Goal: Task Accomplishment & Management: Use online tool/utility

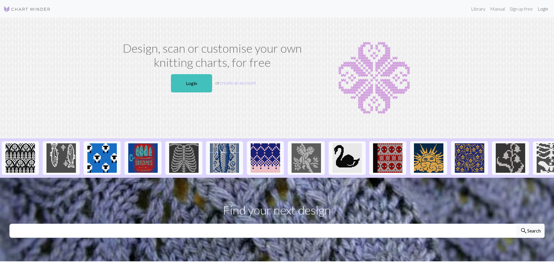
click at [541, 9] on link "Login" at bounding box center [542, 9] width 15 height 12
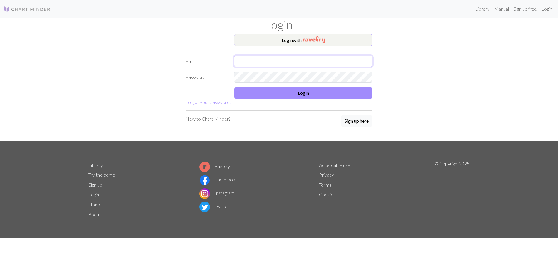
click at [286, 64] on input "text" at bounding box center [303, 61] width 138 height 11
type input "[EMAIL_ADDRESS][DOMAIN_NAME]"
click at [296, 91] on button "Login" at bounding box center [303, 92] width 138 height 11
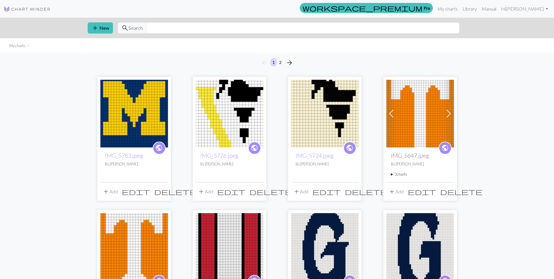
click at [146, 118] on img at bounding box center [134, 114] width 68 height 68
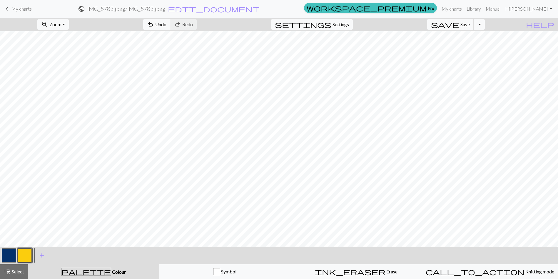
click at [5, 255] on button "button" at bounding box center [9, 255] width 14 height 14
click at [25, 252] on button "button" at bounding box center [25, 255] width 14 height 14
click at [10, 257] on button "button" at bounding box center [9, 255] width 14 height 14
click at [474, 23] on button "save Save Save" at bounding box center [450, 24] width 47 height 11
